Goal: Transaction & Acquisition: Purchase product/service

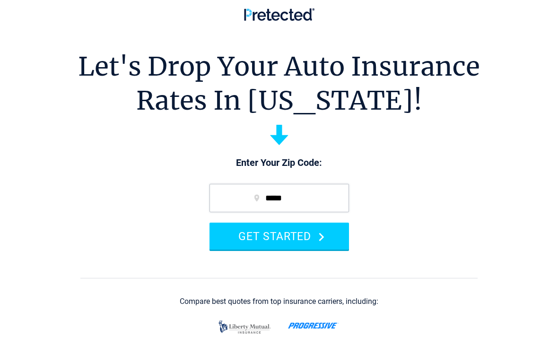
click at [298, 245] on button "GET STARTED" at bounding box center [278, 236] width 139 height 27
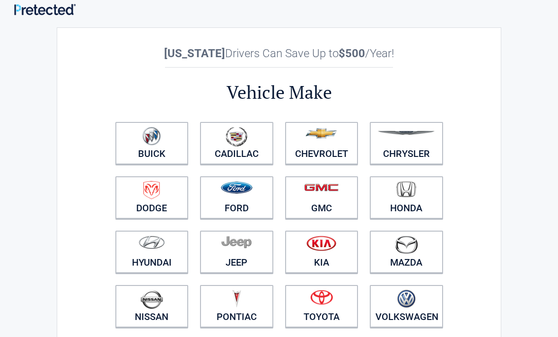
scroll to position [6, 0]
click at [162, 261] on link "Hyundai" at bounding box center [151, 252] width 73 height 43
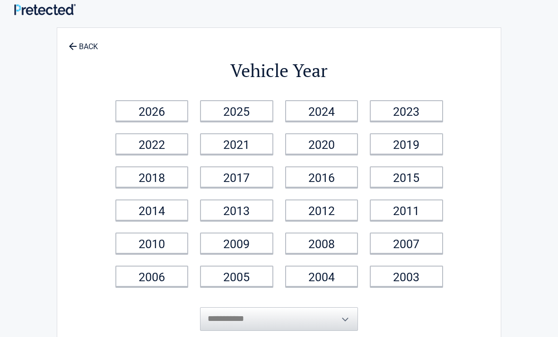
click at [248, 110] on link "2025" at bounding box center [236, 110] width 73 height 21
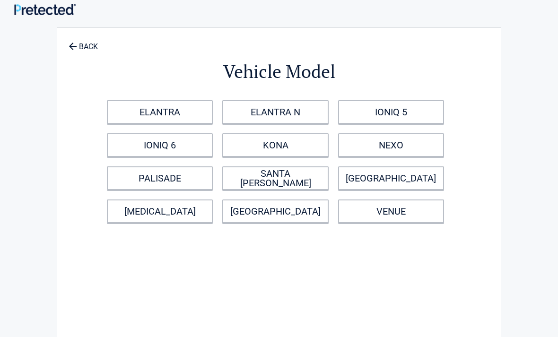
click at [302, 140] on link "KONA" at bounding box center [275, 145] width 106 height 24
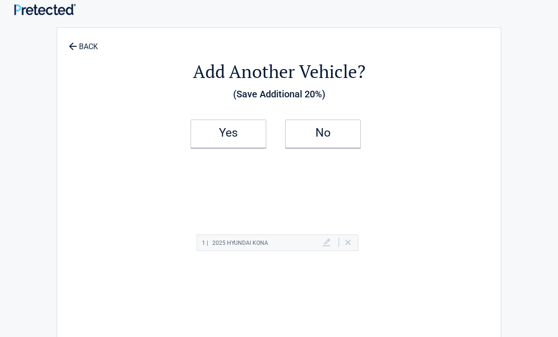
click at [236, 136] on h2 "Yes" at bounding box center [228, 133] width 56 height 7
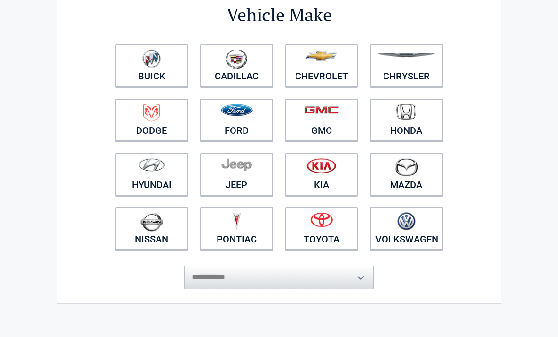
scroll to position [95, 0]
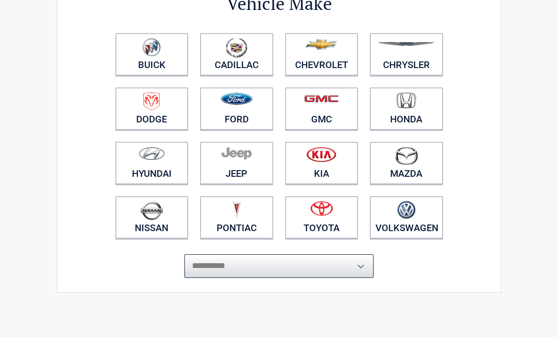
click at [321, 277] on select "**********" at bounding box center [278, 266] width 189 height 24
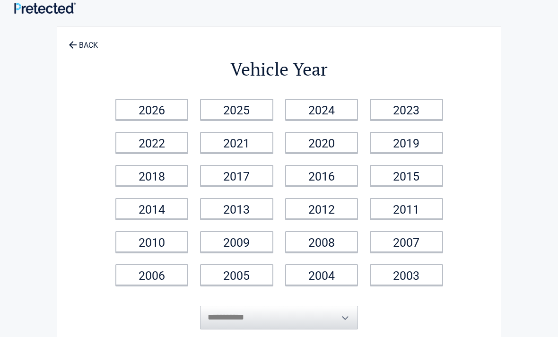
scroll to position [0, 0]
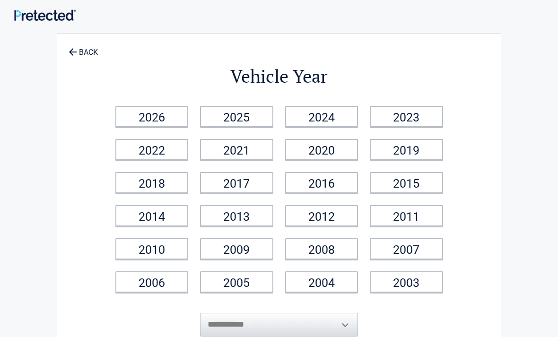
click at [90, 42] on link "BACK" at bounding box center [83, 48] width 33 height 17
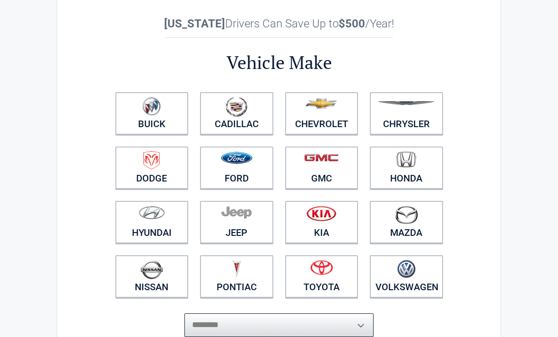
click at [290, 317] on select "**********" at bounding box center [278, 326] width 189 height 24
select select "*******"
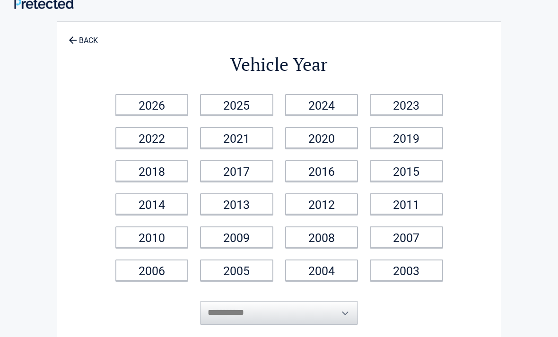
scroll to position [0, 0]
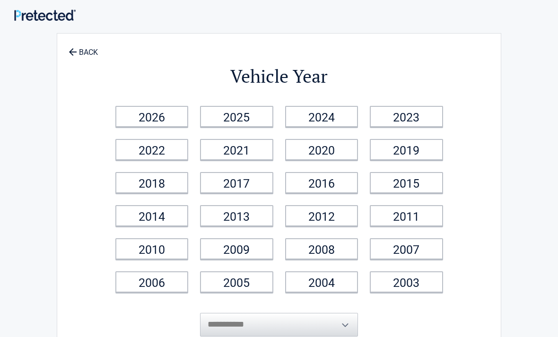
click at [329, 112] on link "2024" at bounding box center [321, 116] width 73 height 21
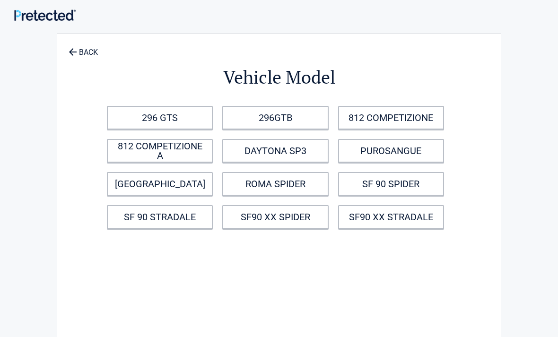
click at [314, 111] on link "296GTB" at bounding box center [275, 118] width 106 height 24
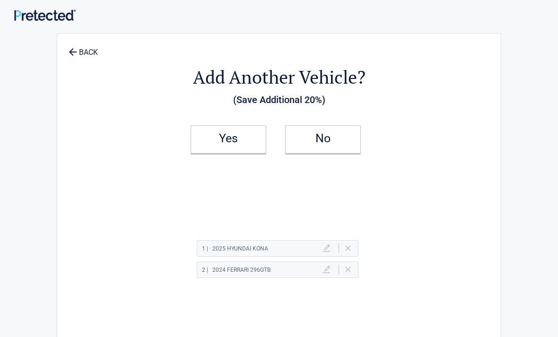
click at [247, 141] on h2 "Yes" at bounding box center [228, 138] width 56 height 7
